Goal: Check status: Check status

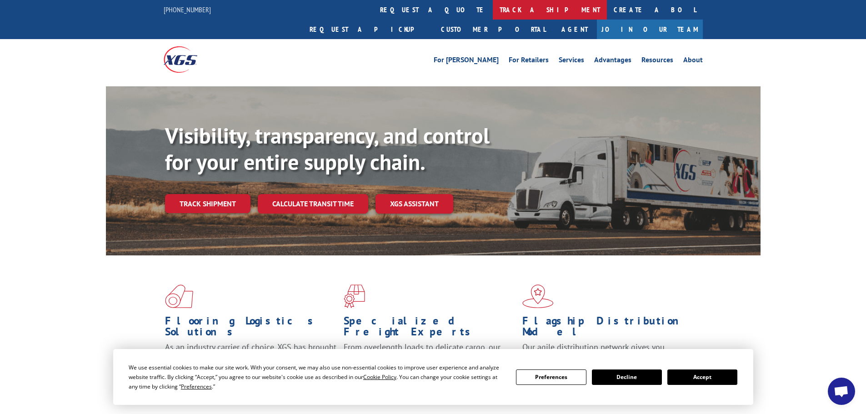
click at [493, 16] on link "track a shipment" at bounding box center [550, 10] width 114 height 20
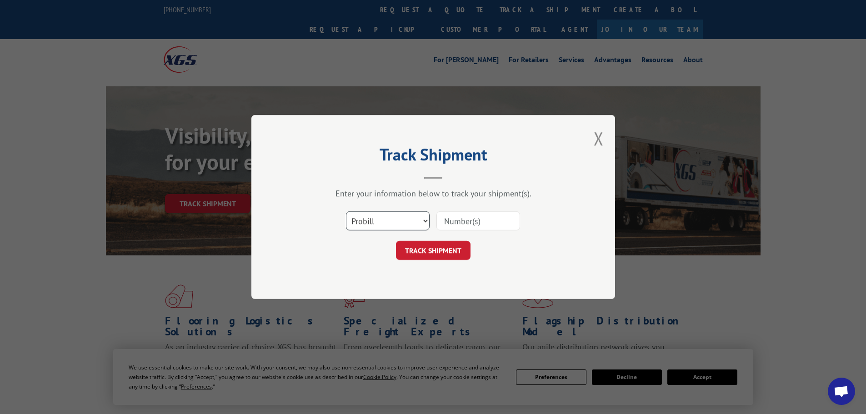
click at [397, 215] on select "Select category... Probill BOL PO" at bounding box center [388, 220] width 84 height 19
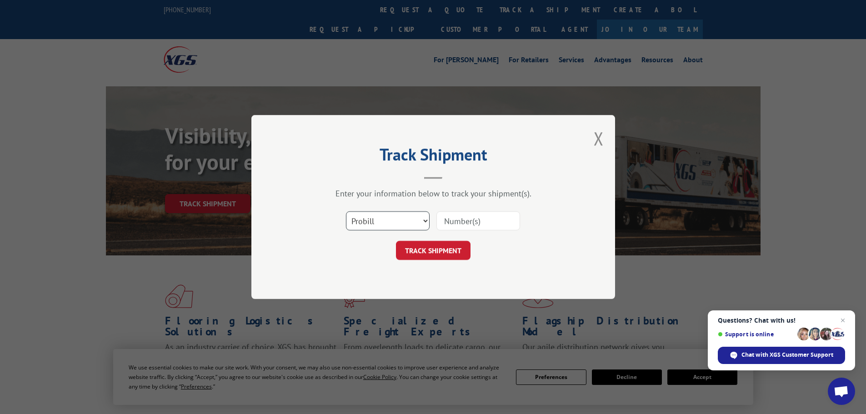
select select "bol"
click at [346, 211] on select "Select category... Probill BOL PO" at bounding box center [388, 220] width 84 height 19
click at [476, 216] on input at bounding box center [479, 220] width 84 height 19
paste input "7048718"
type input "7048718"
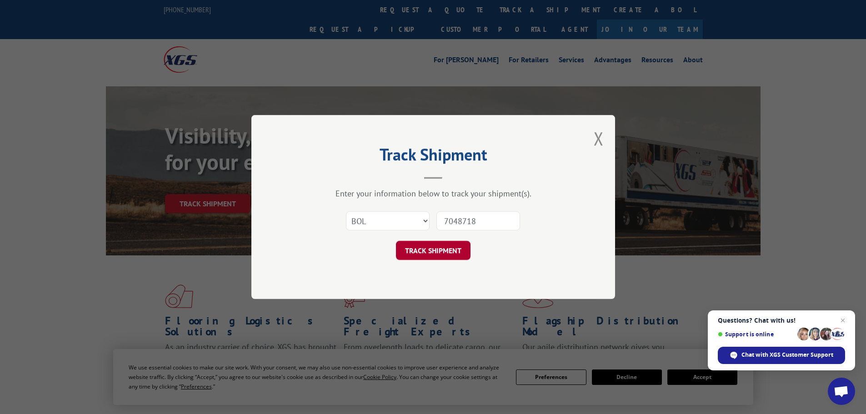
click at [449, 250] on button "TRACK SHIPMENT" at bounding box center [433, 250] width 75 height 19
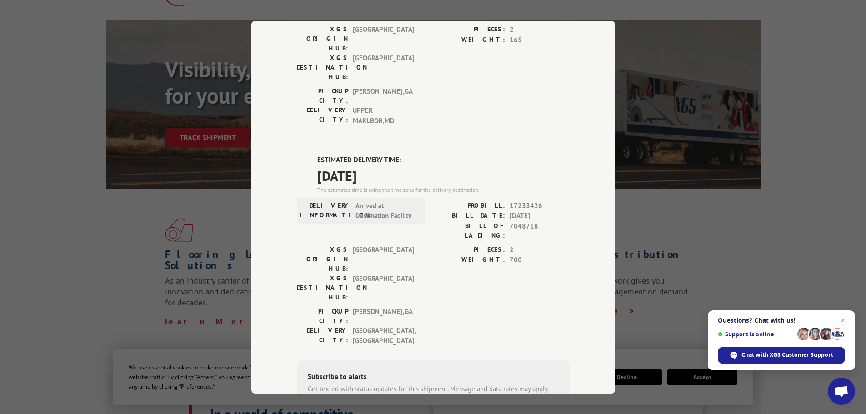
scroll to position [136, 0]
